Goal: Information Seeking & Learning: Learn about a topic

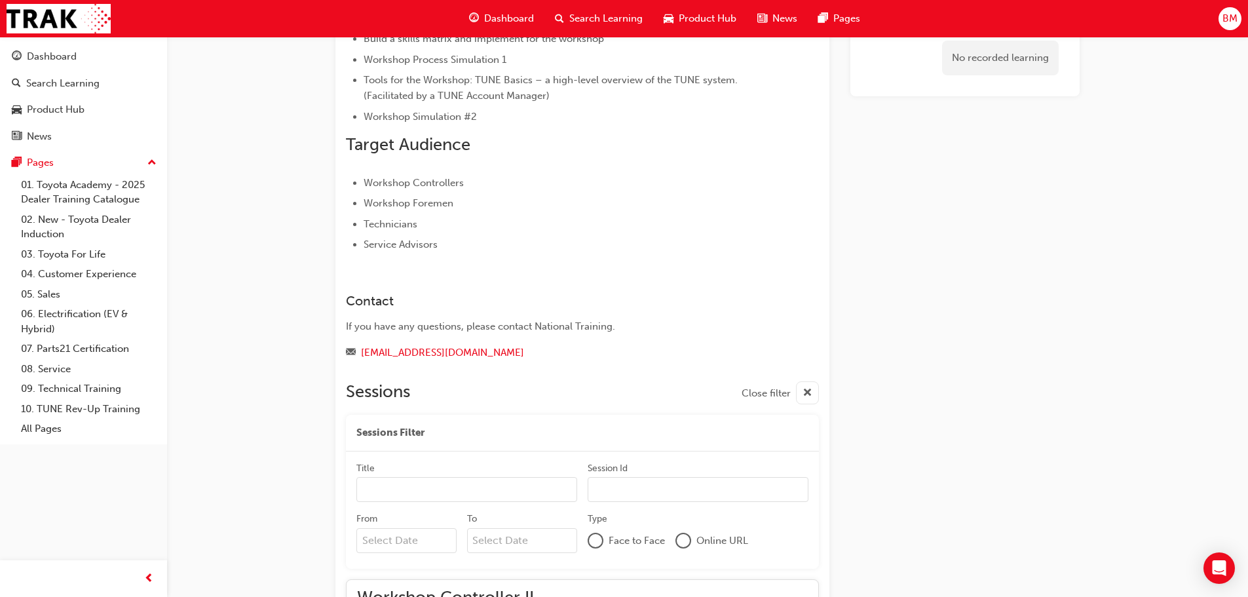
scroll to position [733, 0]
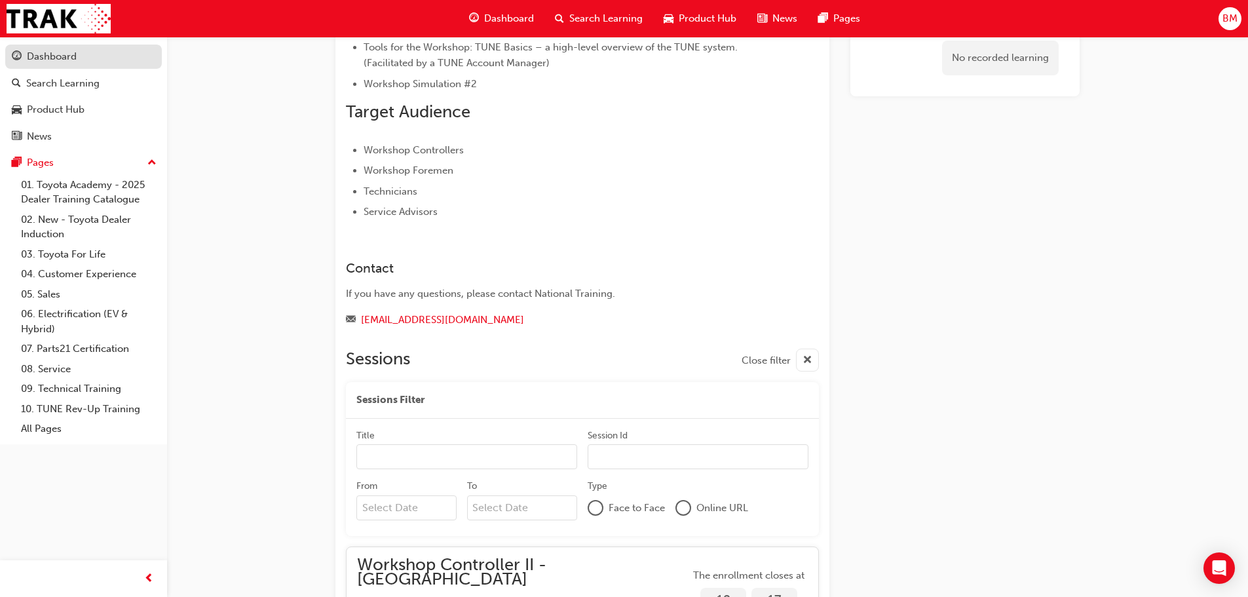
click at [63, 52] on div "Dashboard" at bounding box center [52, 56] width 50 height 15
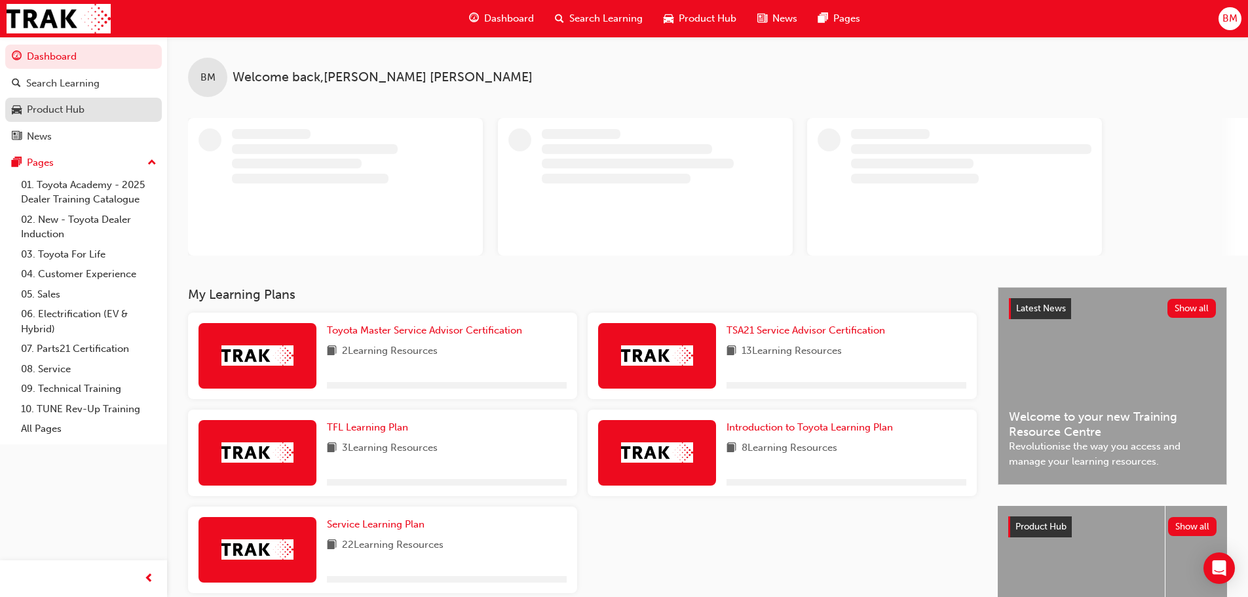
click at [117, 107] on div "Product Hub" at bounding box center [83, 110] width 143 height 16
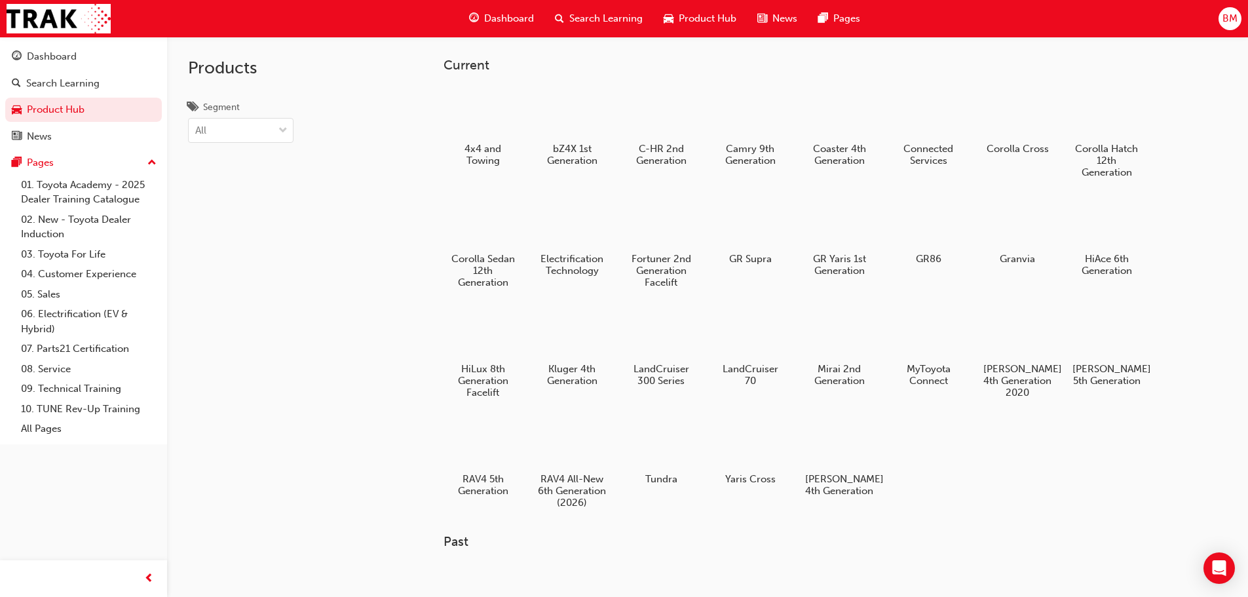
drag, startPoint x: 1216, startPoint y: 134, endPoint x: 1163, endPoint y: 133, distance: 53.1
click at [577, 114] on div at bounding box center [571, 112] width 73 height 52
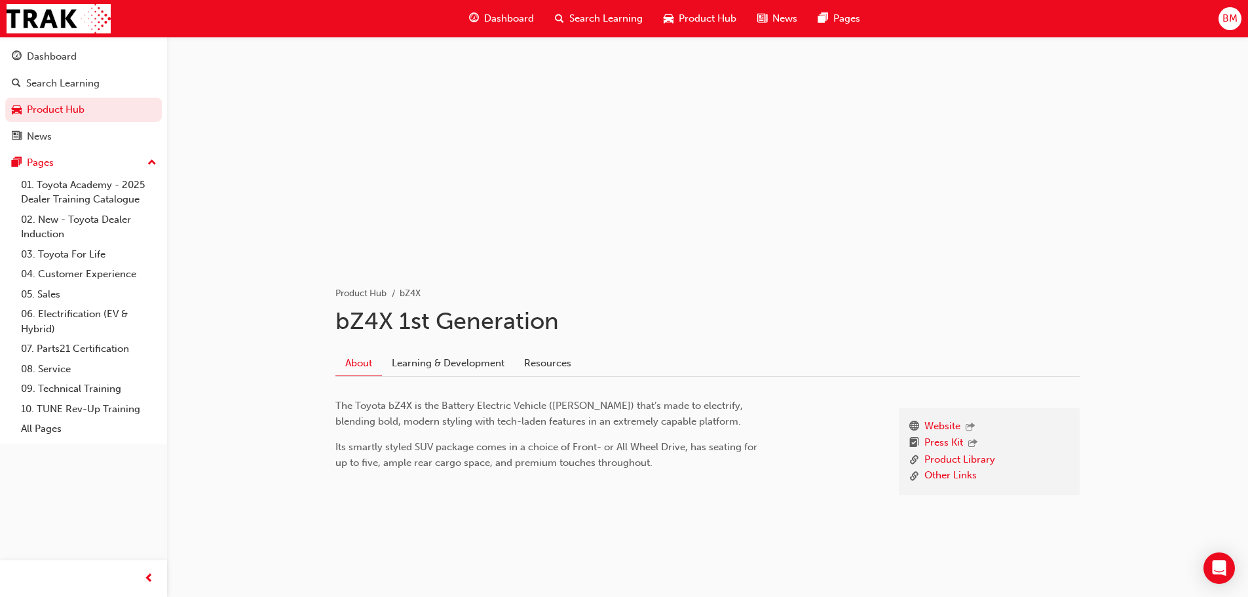
scroll to position [48, 0]
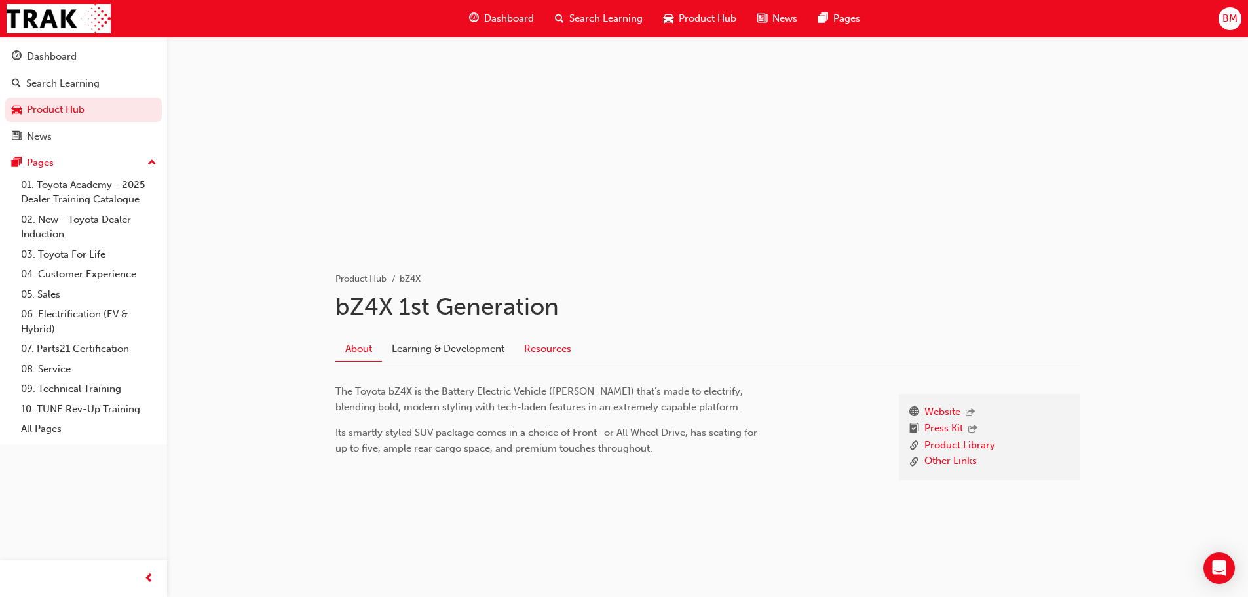
click at [546, 353] on link "Resources" at bounding box center [547, 348] width 67 height 25
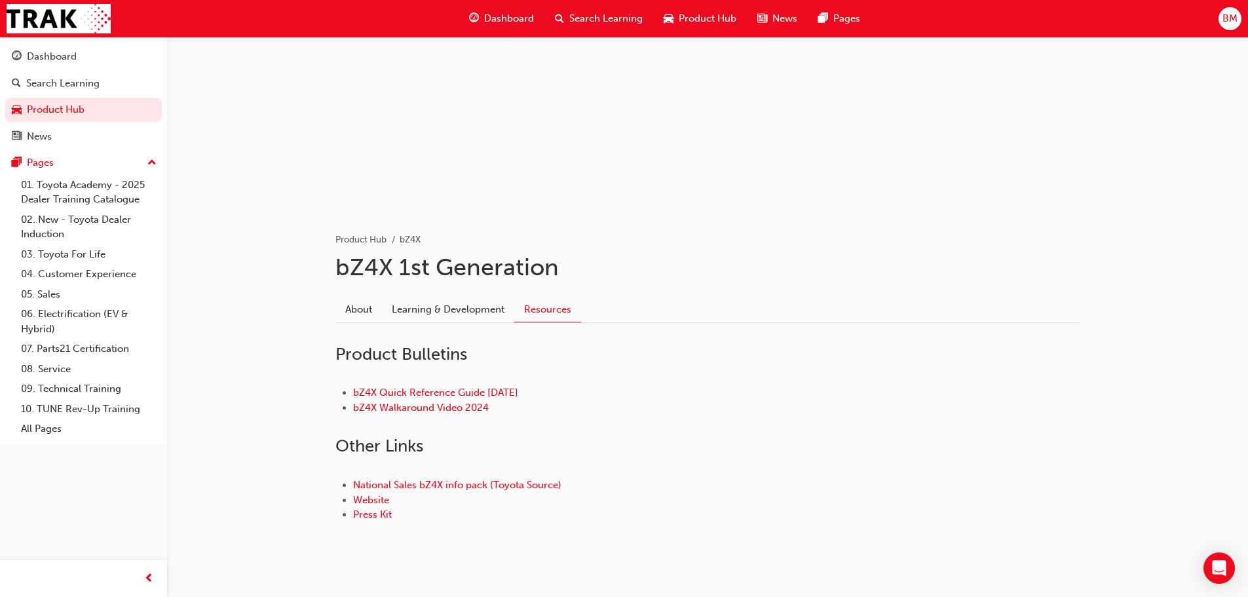
scroll to position [109, 0]
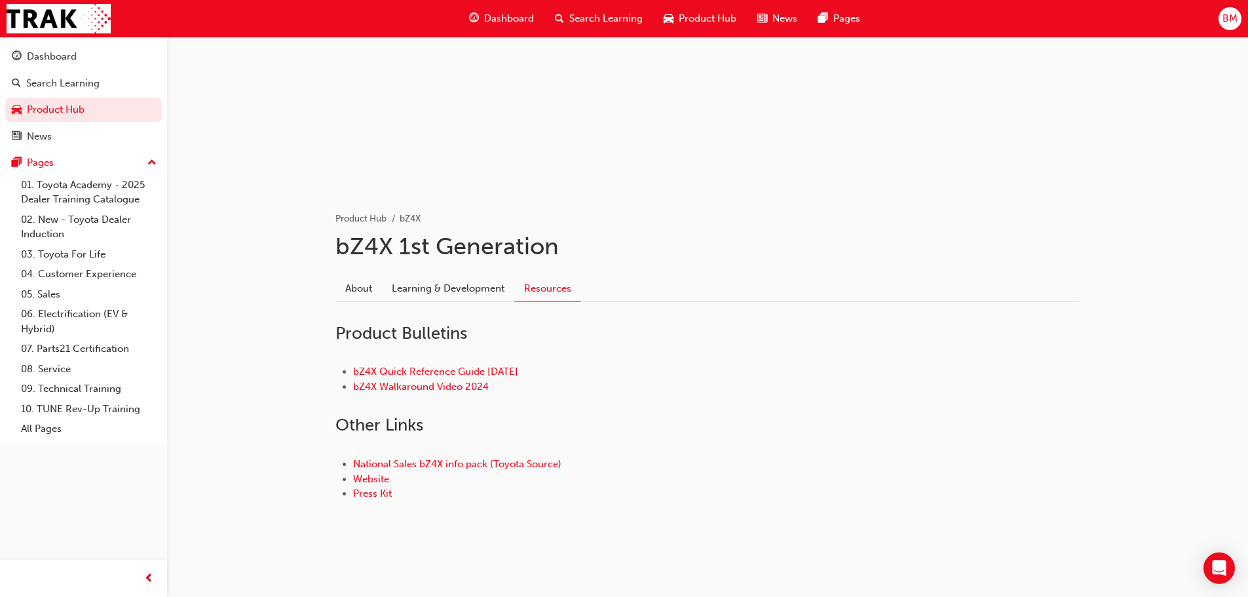
click at [90, 42] on button "Dashboard Search Learning Product Hub News Pages" at bounding box center [83, 96] width 157 height 109
click at [88, 62] on div "Dashboard" at bounding box center [83, 56] width 143 height 16
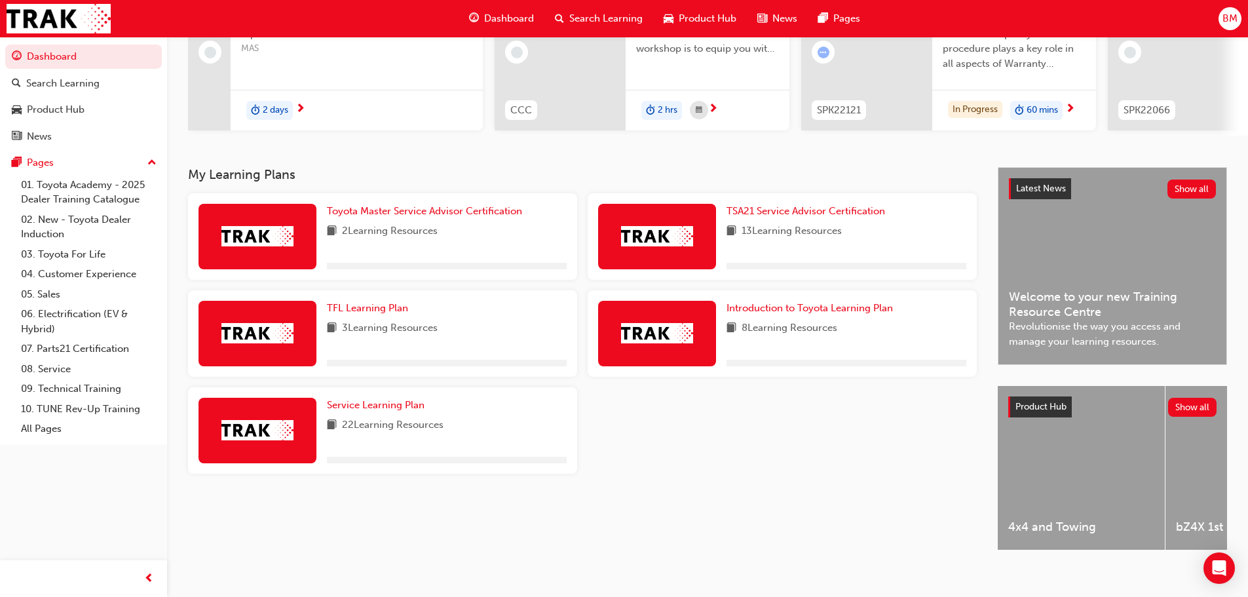
scroll to position [186, 0]
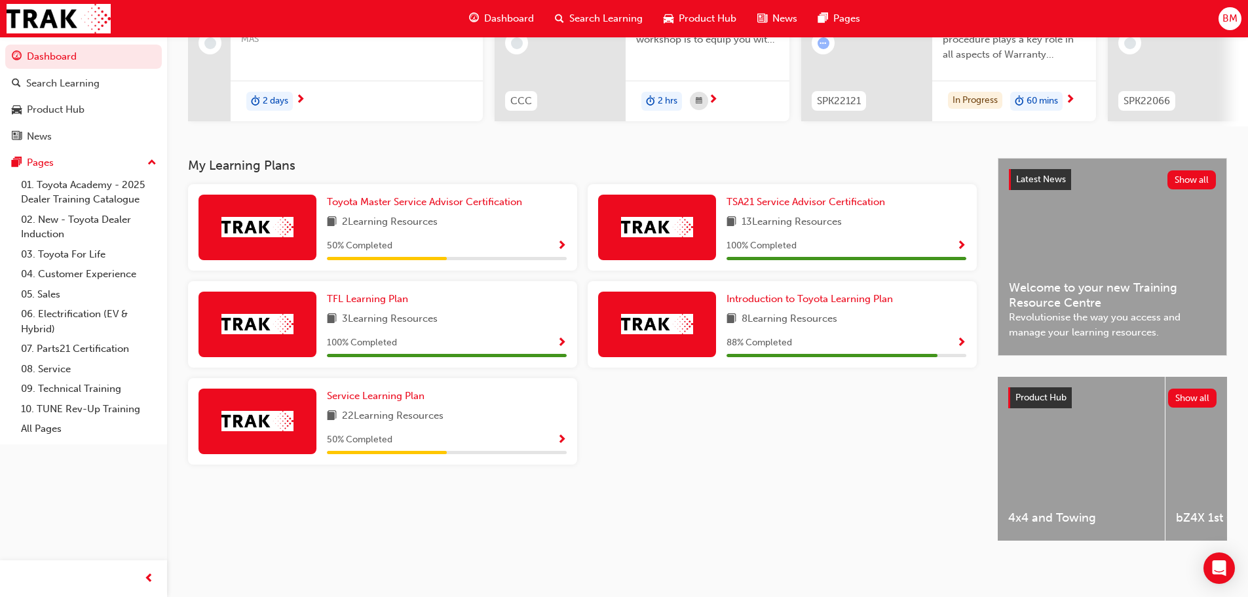
drag, startPoint x: 702, startPoint y: 448, endPoint x: 693, endPoint y: 537, distance: 89.5
click at [501, 201] on span "Toyota Master Service Advisor Certification" at bounding box center [424, 202] width 195 height 12
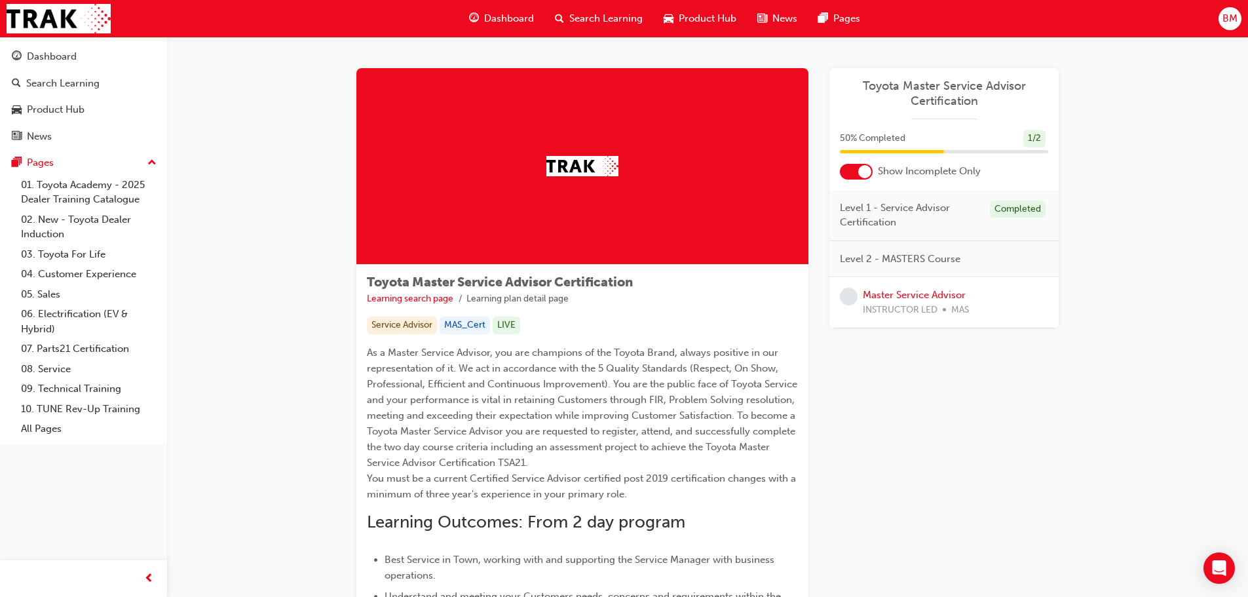
drag, startPoint x: 342, startPoint y: 186, endPoint x: 363, endPoint y: 23, distance: 164.5
click at [79, 42] on button "Dashboard Search Learning Product Hub News Pages" at bounding box center [83, 96] width 157 height 109
click at [76, 54] on div "Dashboard" at bounding box center [52, 56] width 50 height 15
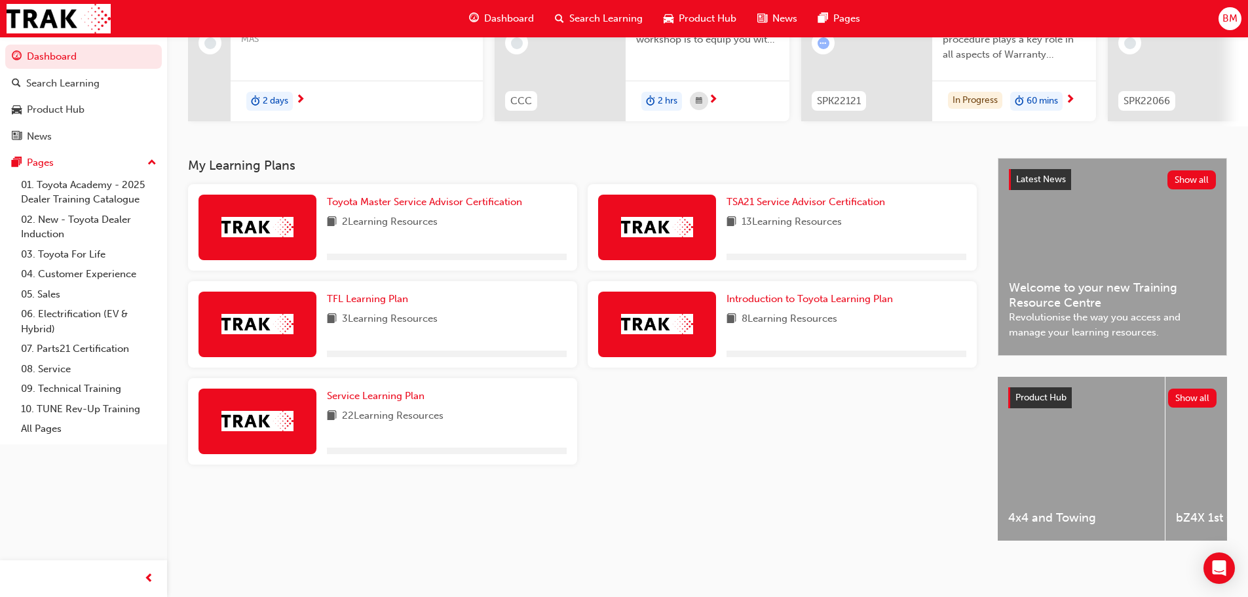
scroll to position [186, 0]
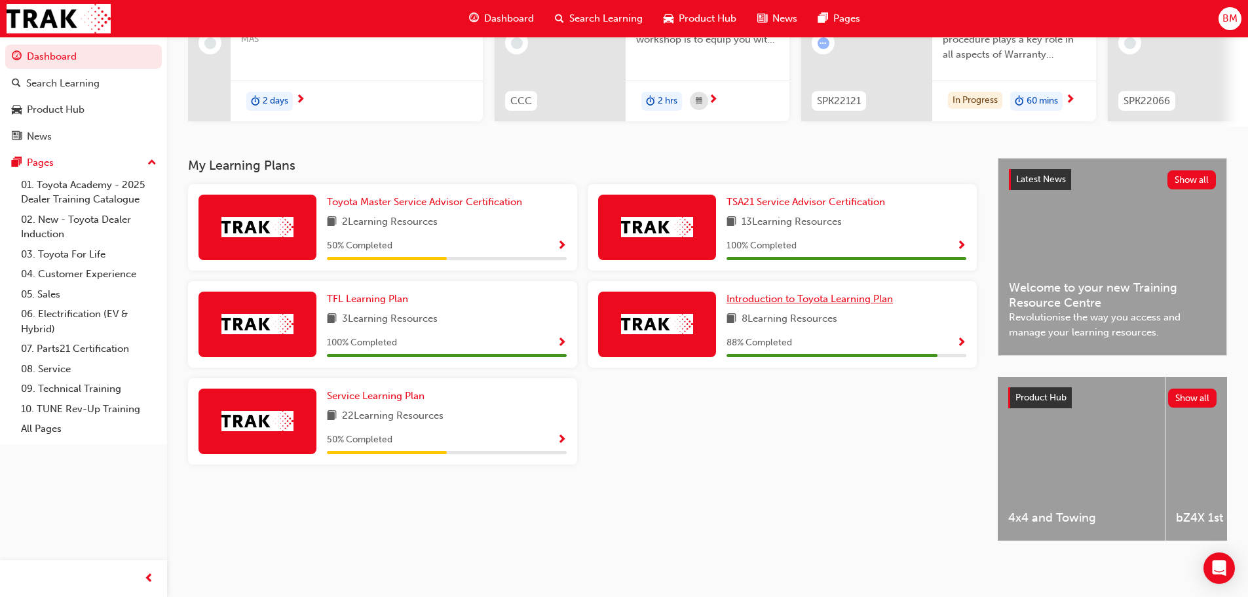
click at [803, 297] on span "Introduction to Toyota Learning Plan" at bounding box center [810, 299] width 166 height 12
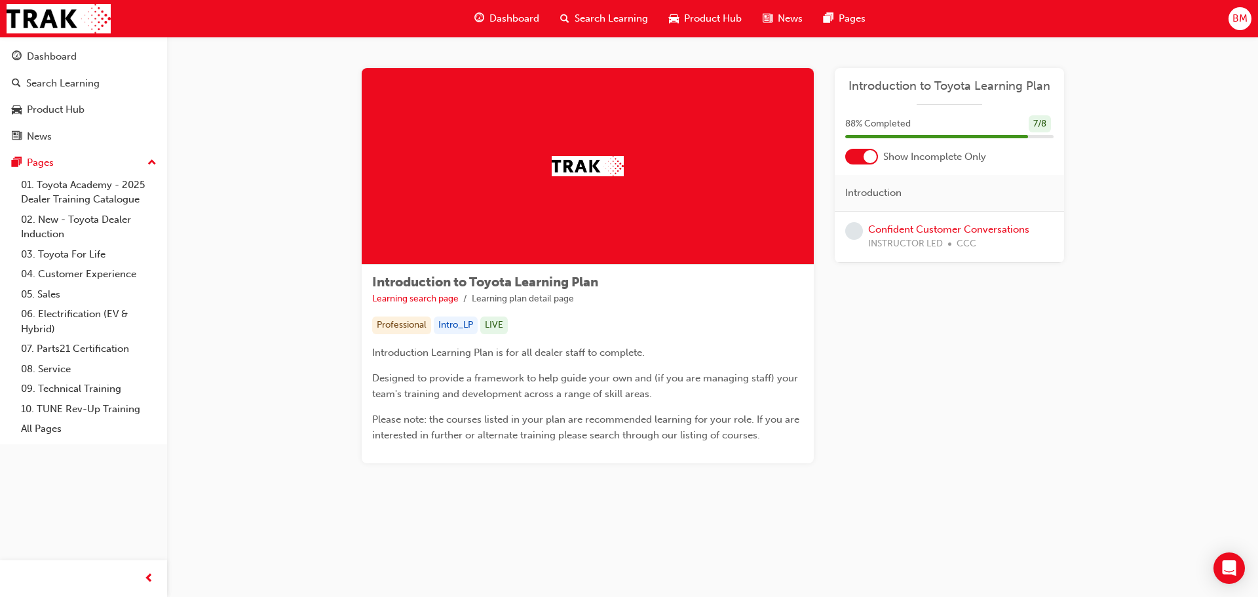
drag, startPoint x: 662, startPoint y: 343, endPoint x: 648, endPoint y: 358, distance: 21.3
click at [953, 227] on link "Confident Customer Conversations" at bounding box center [948, 229] width 161 height 12
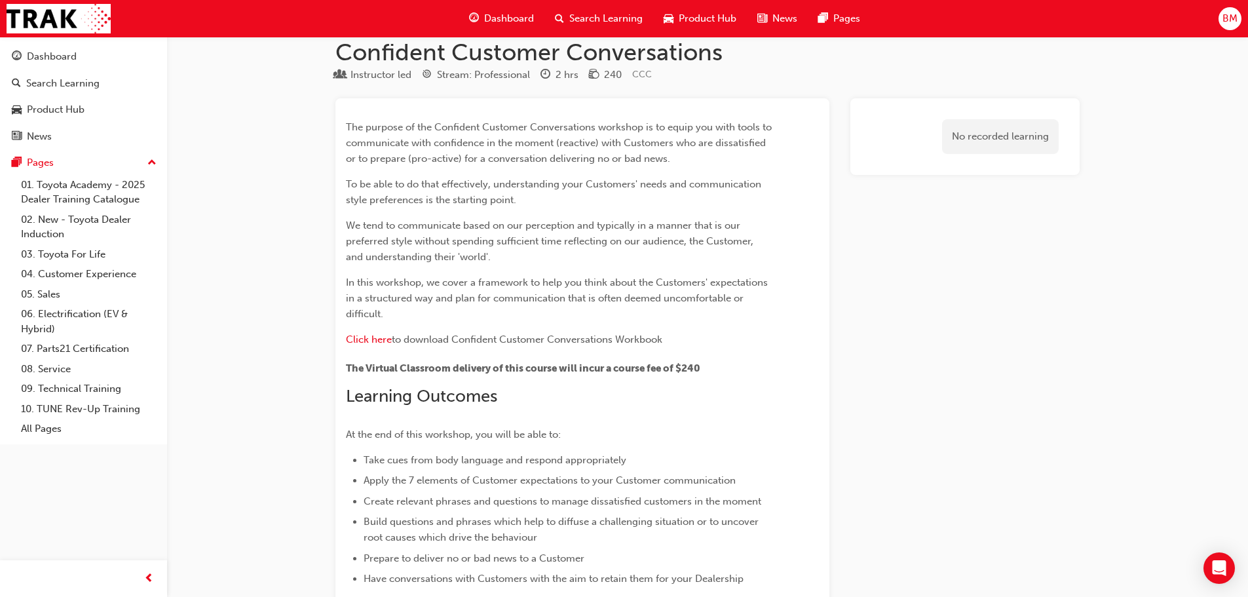
scroll to position [23, 0]
drag, startPoint x: 672, startPoint y: 200, endPoint x: 637, endPoint y: 203, distance: 34.9
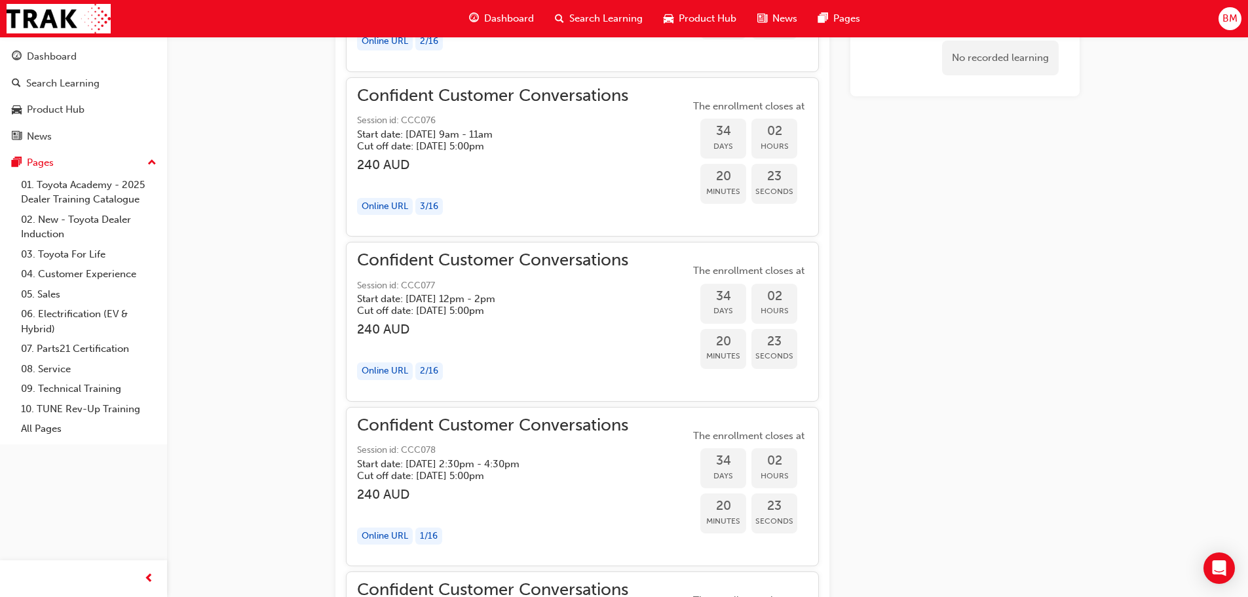
scroll to position [1702, 0]
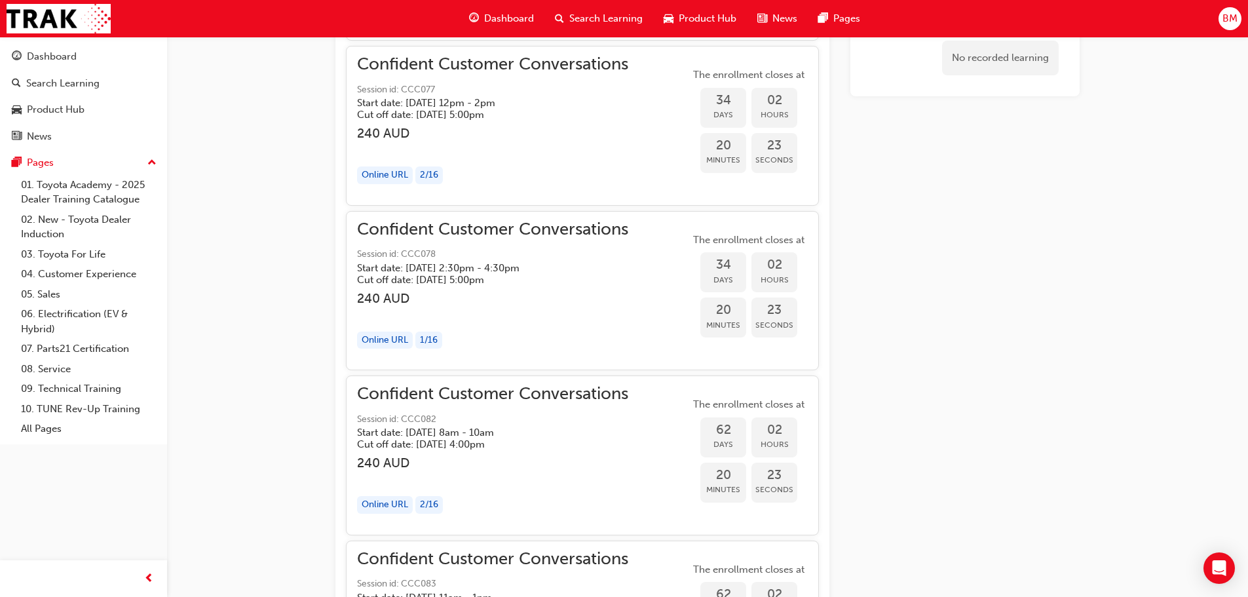
drag, startPoint x: 590, startPoint y: 271, endPoint x: 524, endPoint y: 276, distance: 66.4
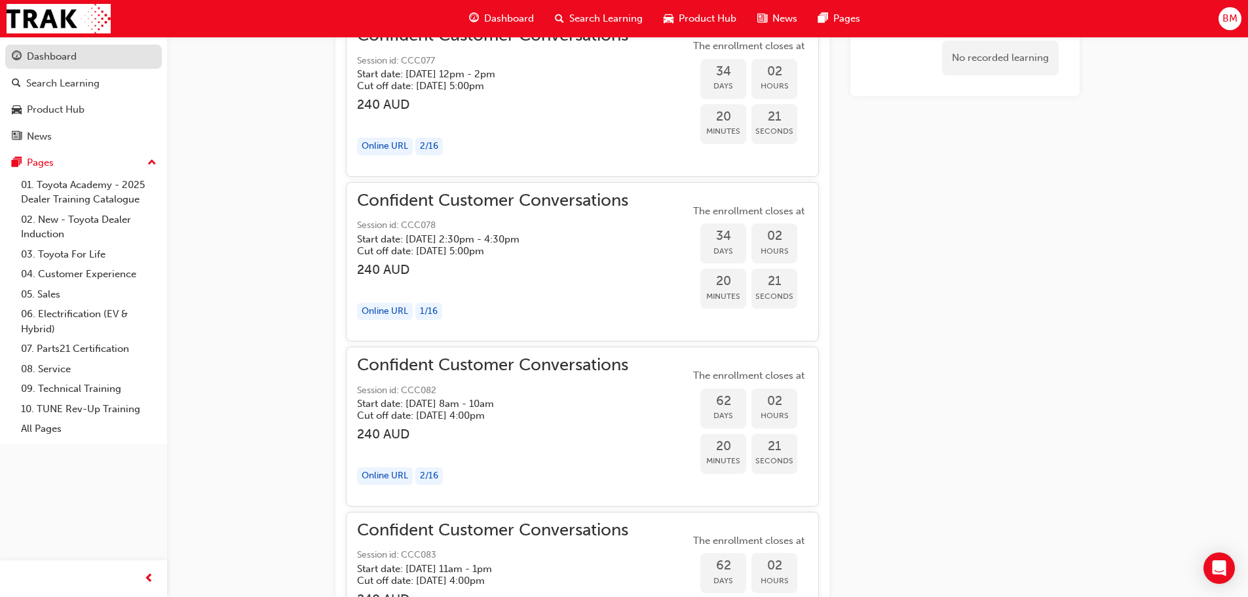
click at [77, 58] on div "Dashboard" at bounding box center [83, 56] width 143 height 16
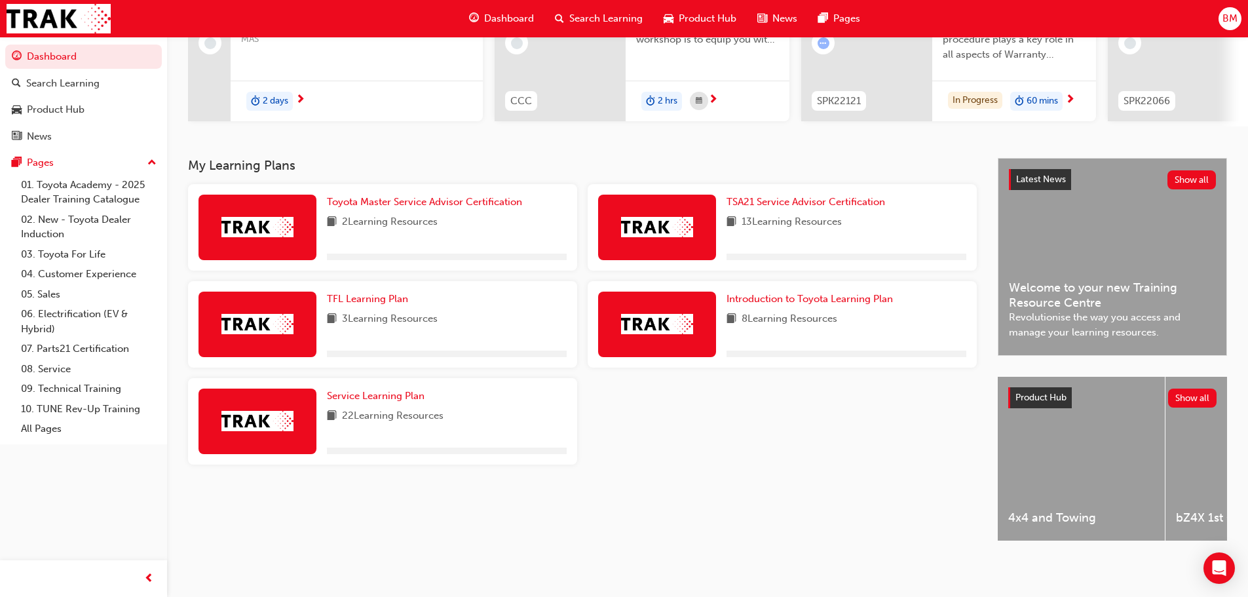
scroll to position [186, 0]
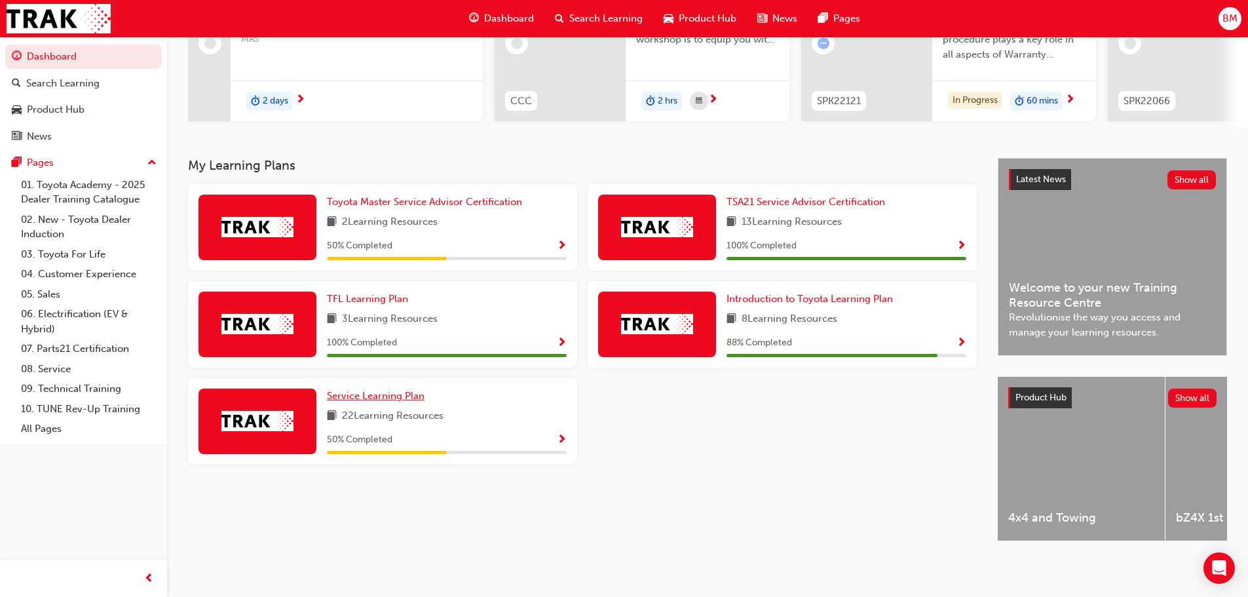
click at [392, 390] on span "Service Learning Plan" at bounding box center [376, 396] width 98 height 12
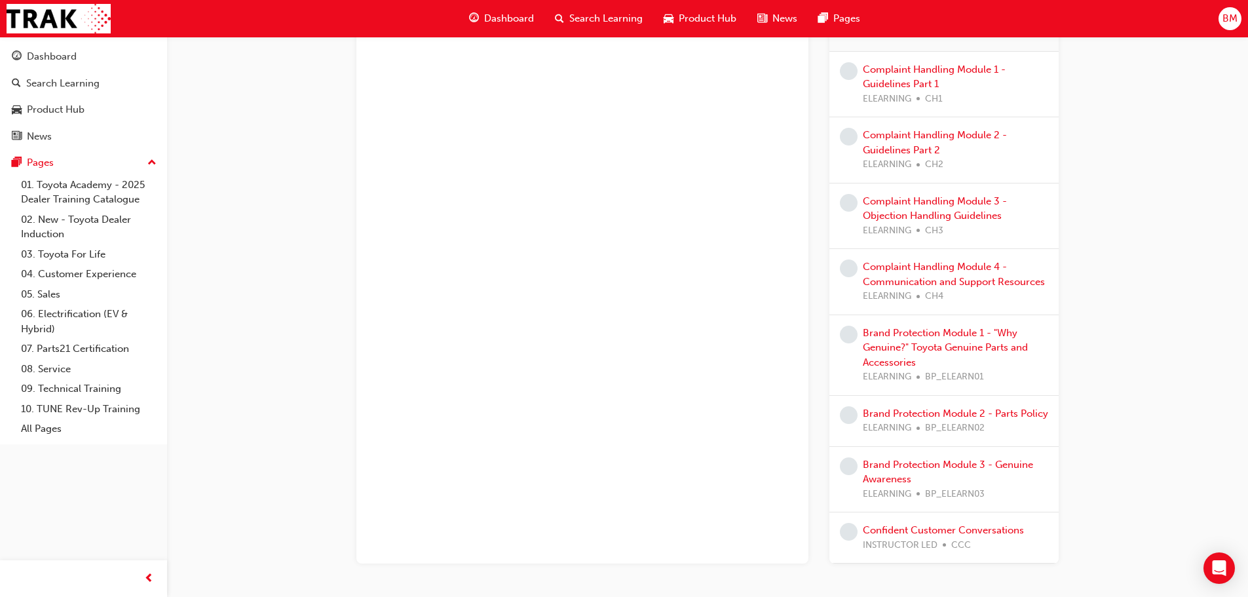
scroll to position [456, 0]
